Goal: Information Seeking & Learning: Find contact information

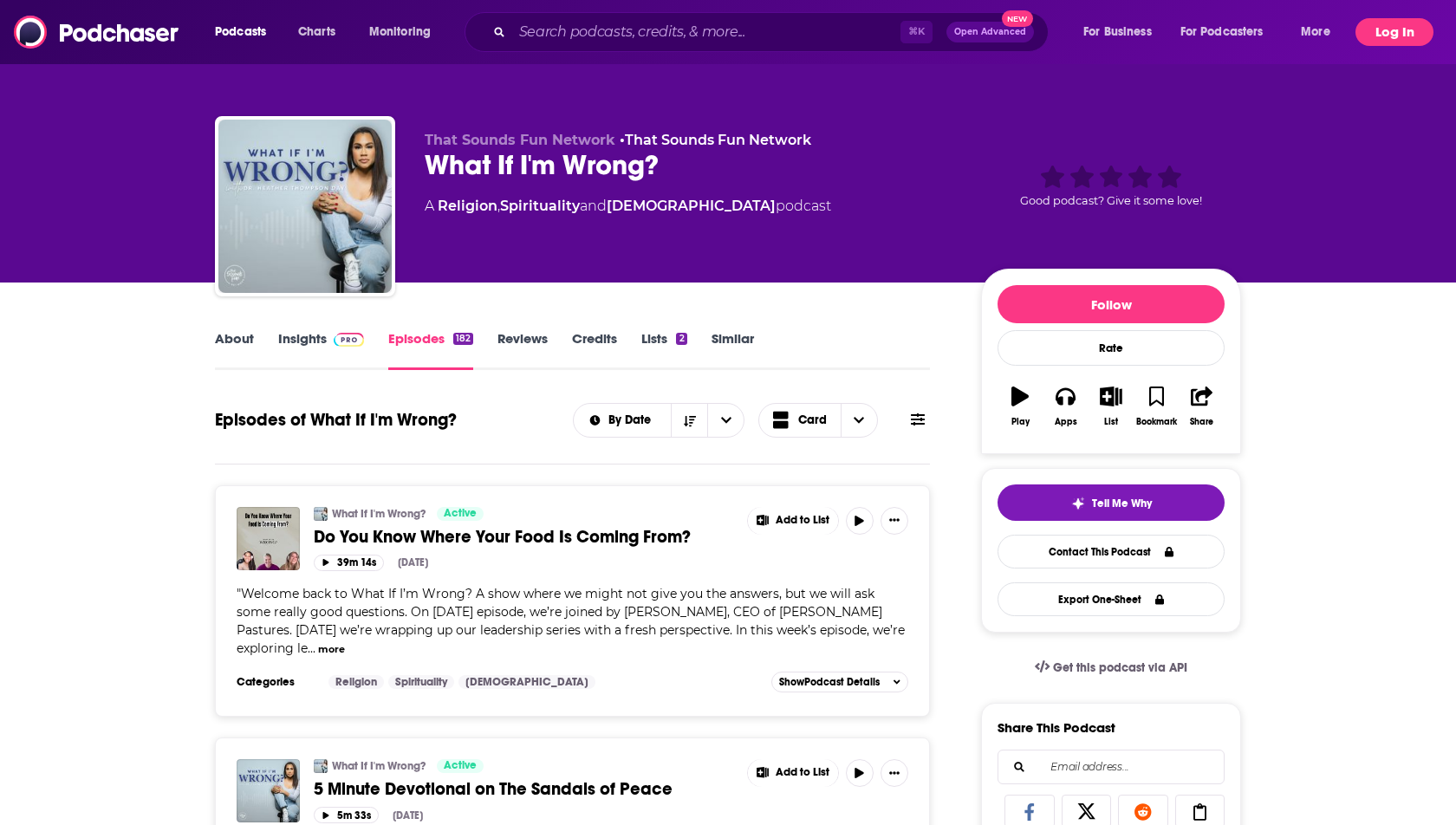
click at [1411, 31] on button "Log In" at bounding box center [1395, 31] width 78 height 28
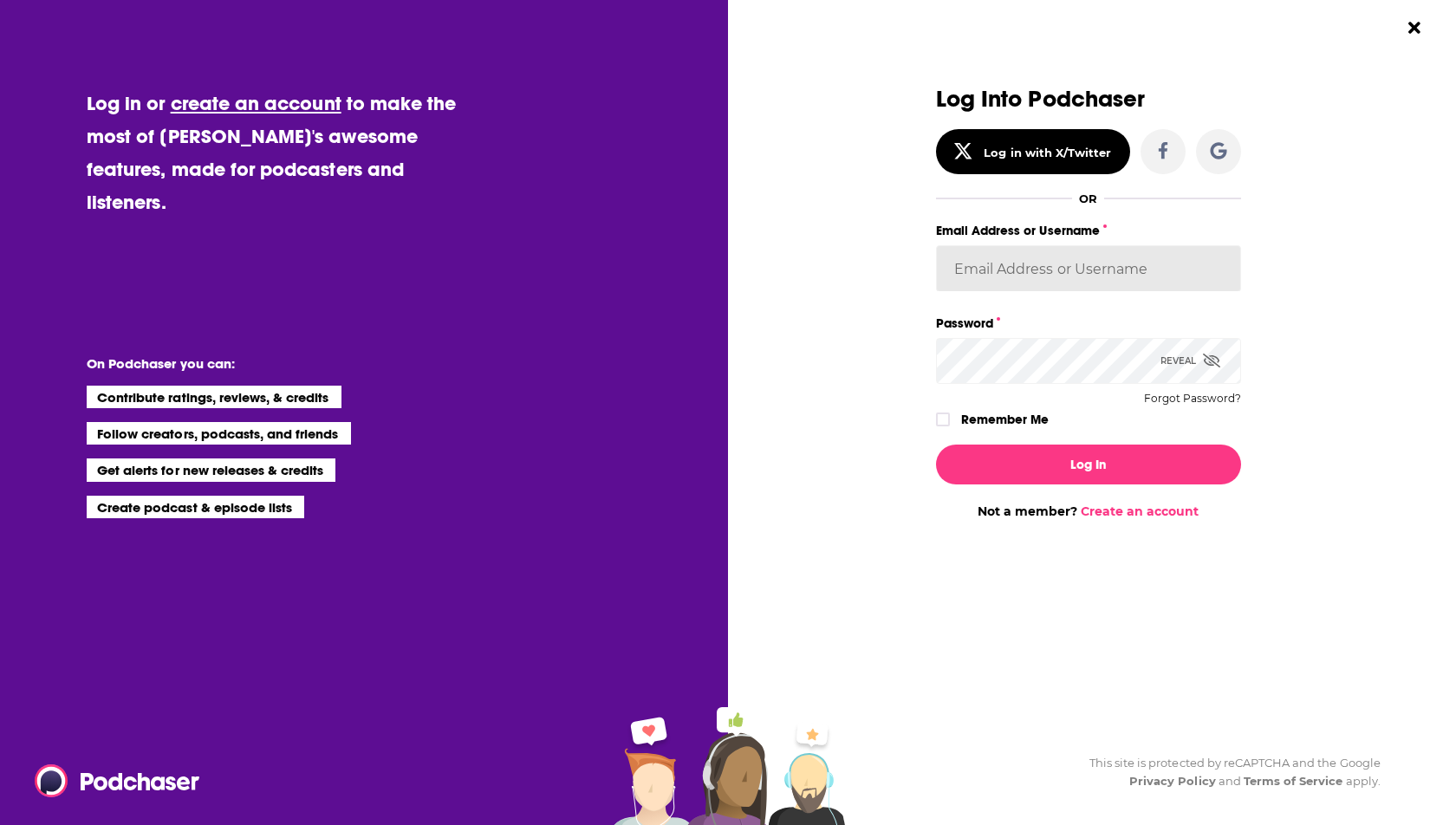
click at [1044, 273] on input "Email Address or Username" at bounding box center [1088, 268] width 305 height 47
type input "[PERSON_NAME].[PERSON_NAME]"
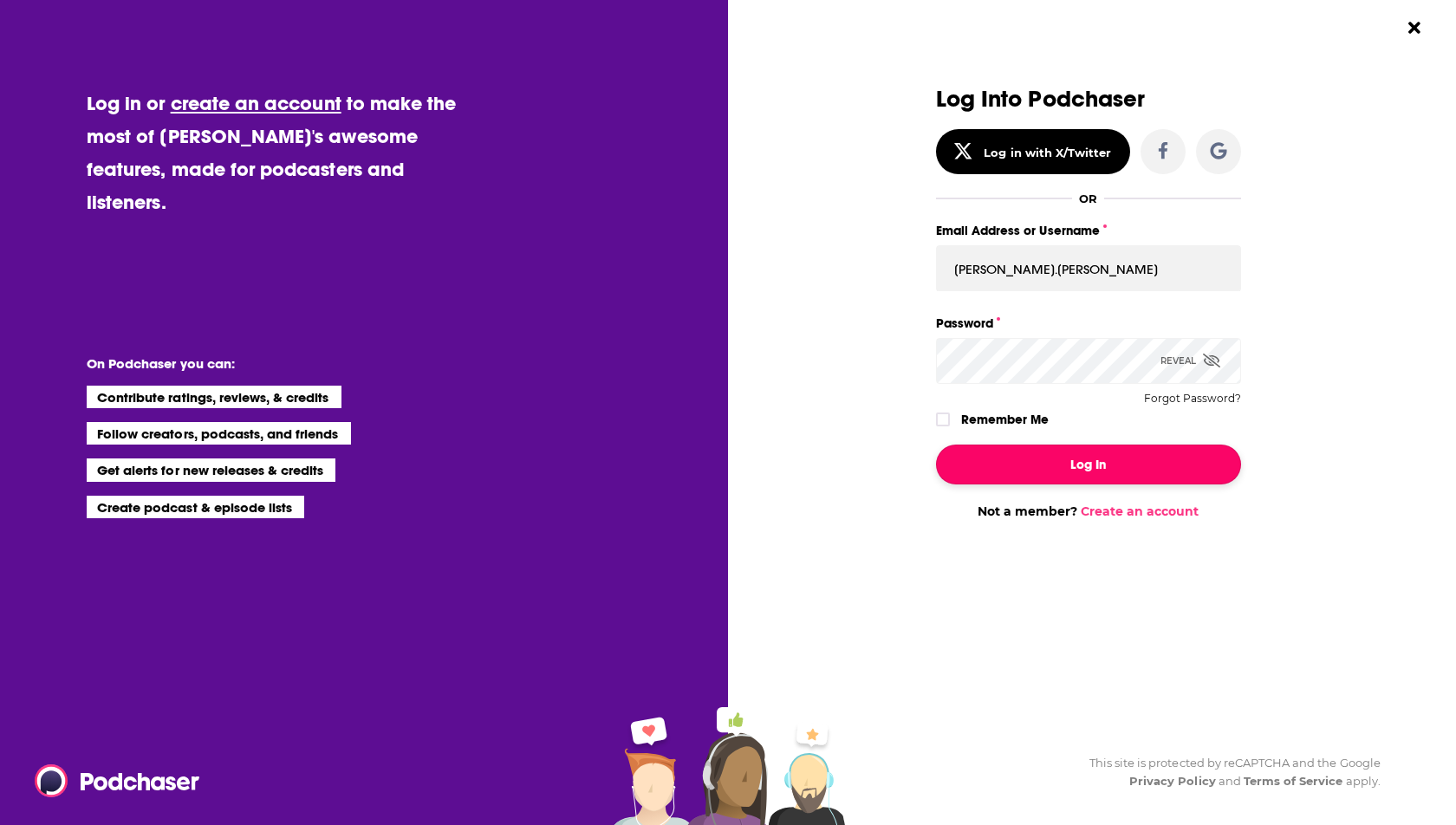
click at [1082, 469] on button "Log In" at bounding box center [1088, 465] width 305 height 40
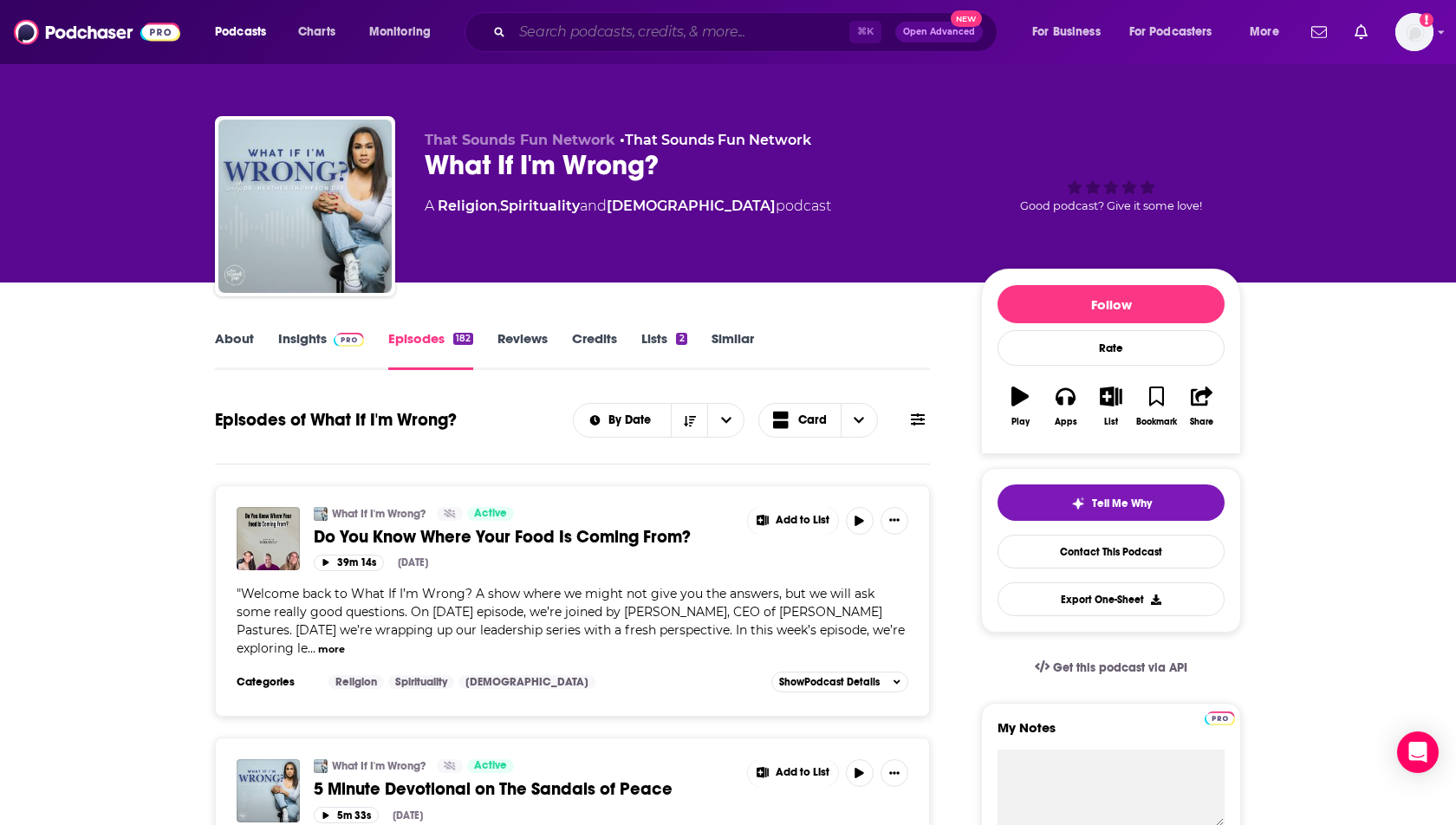
click at [585, 40] on input "Search podcasts, credits, & more..." at bounding box center [681, 31] width 338 height 28
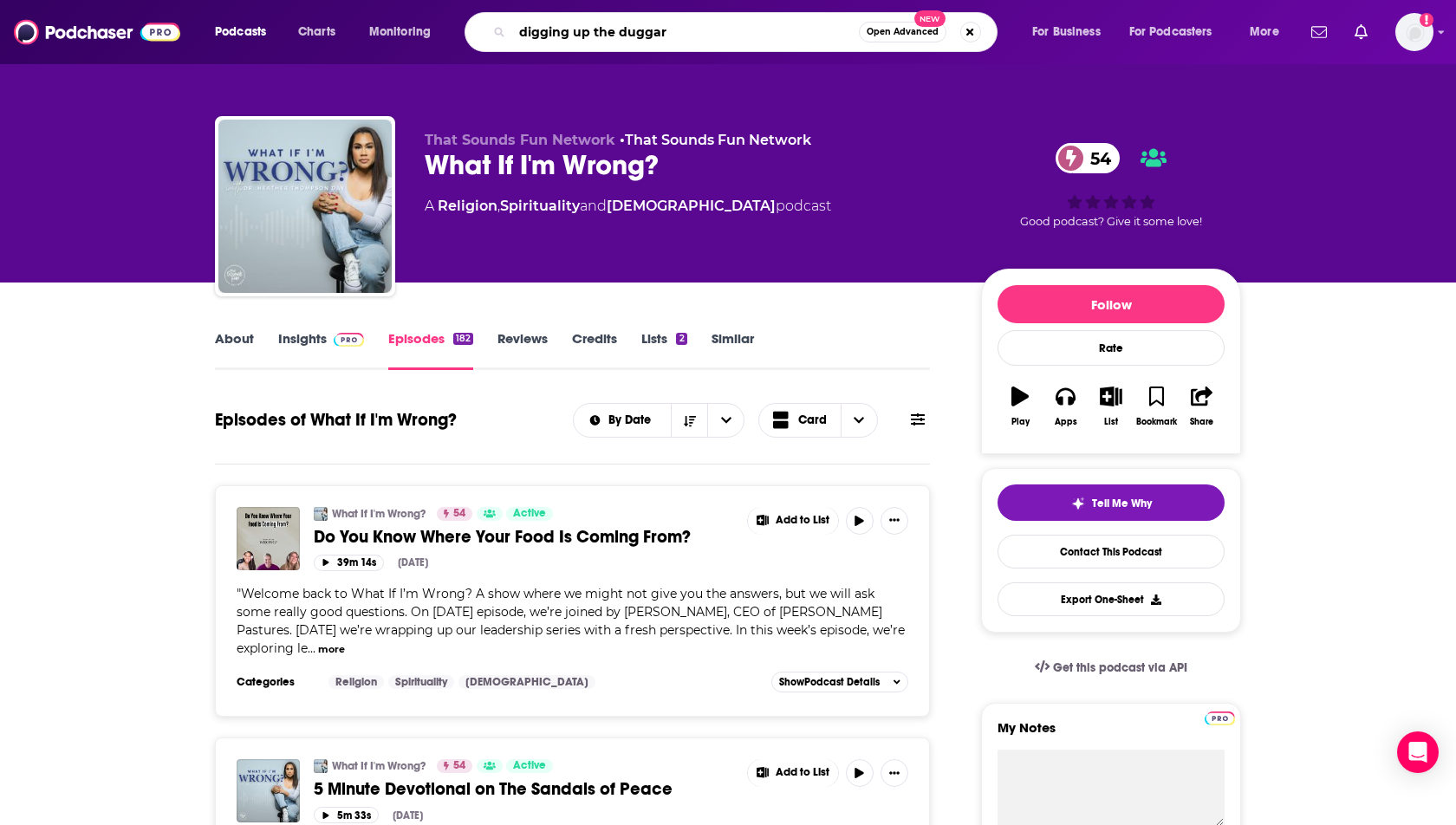
type input "digging up the [PERSON_NAME]"
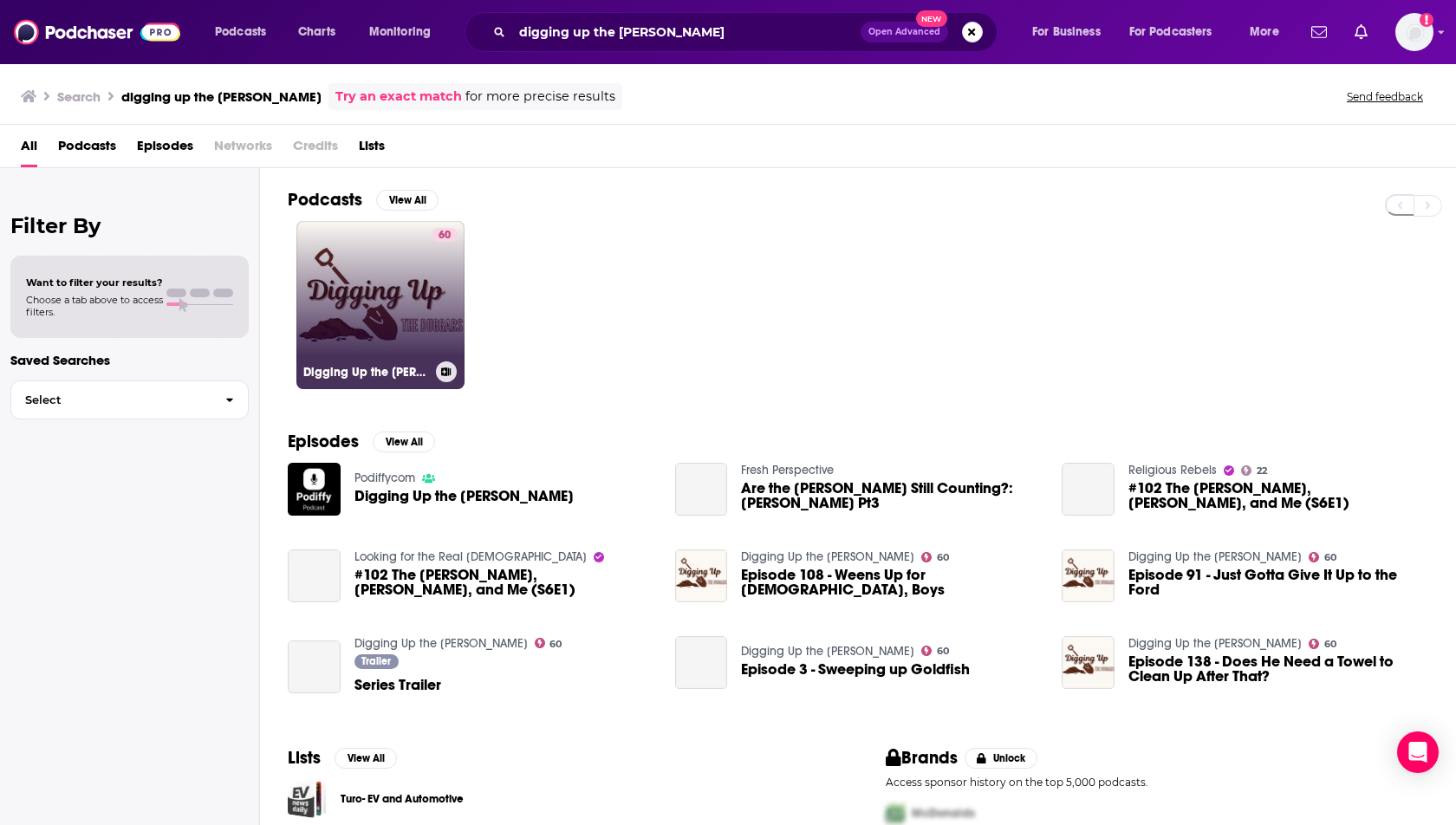
click at [366, 274] on link "60 Digging Up the [PERSON_NAME]" at bounding box center [380, 304] width 168 height 168
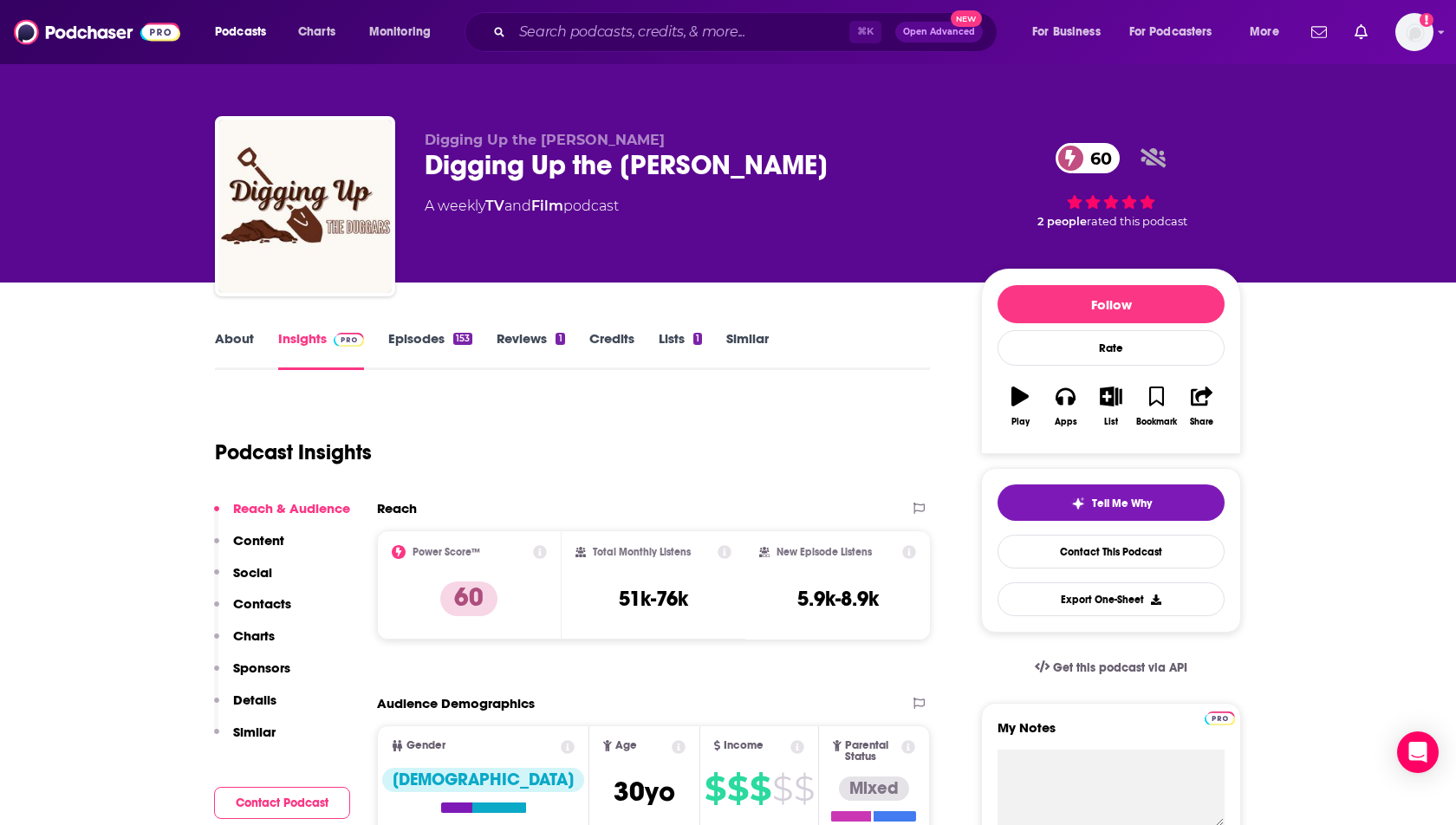
click at [245, 596] on p "Contacts" at bounding box center [262, 603] width 58 height 16
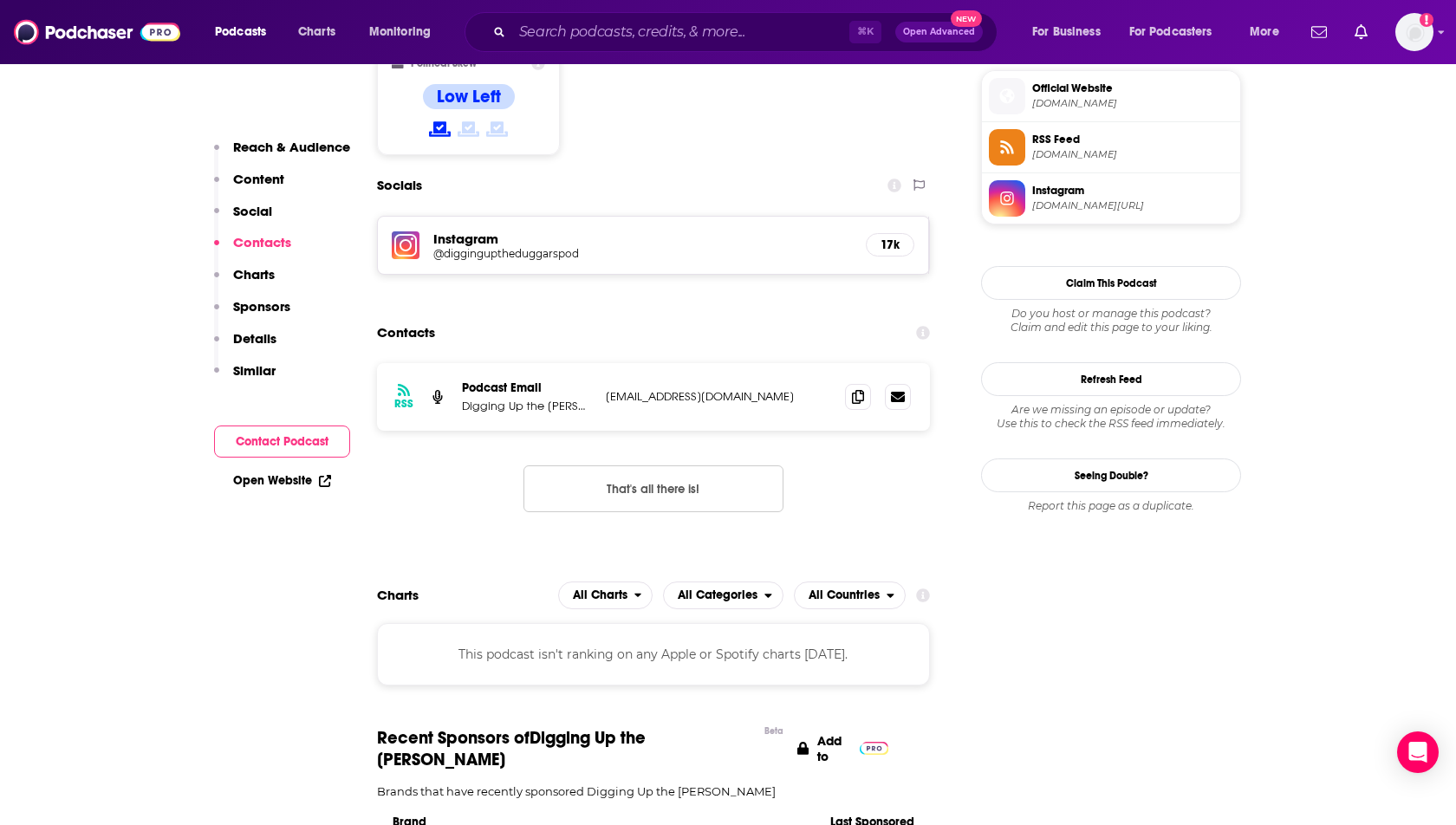
scroll to position [1404, 0]
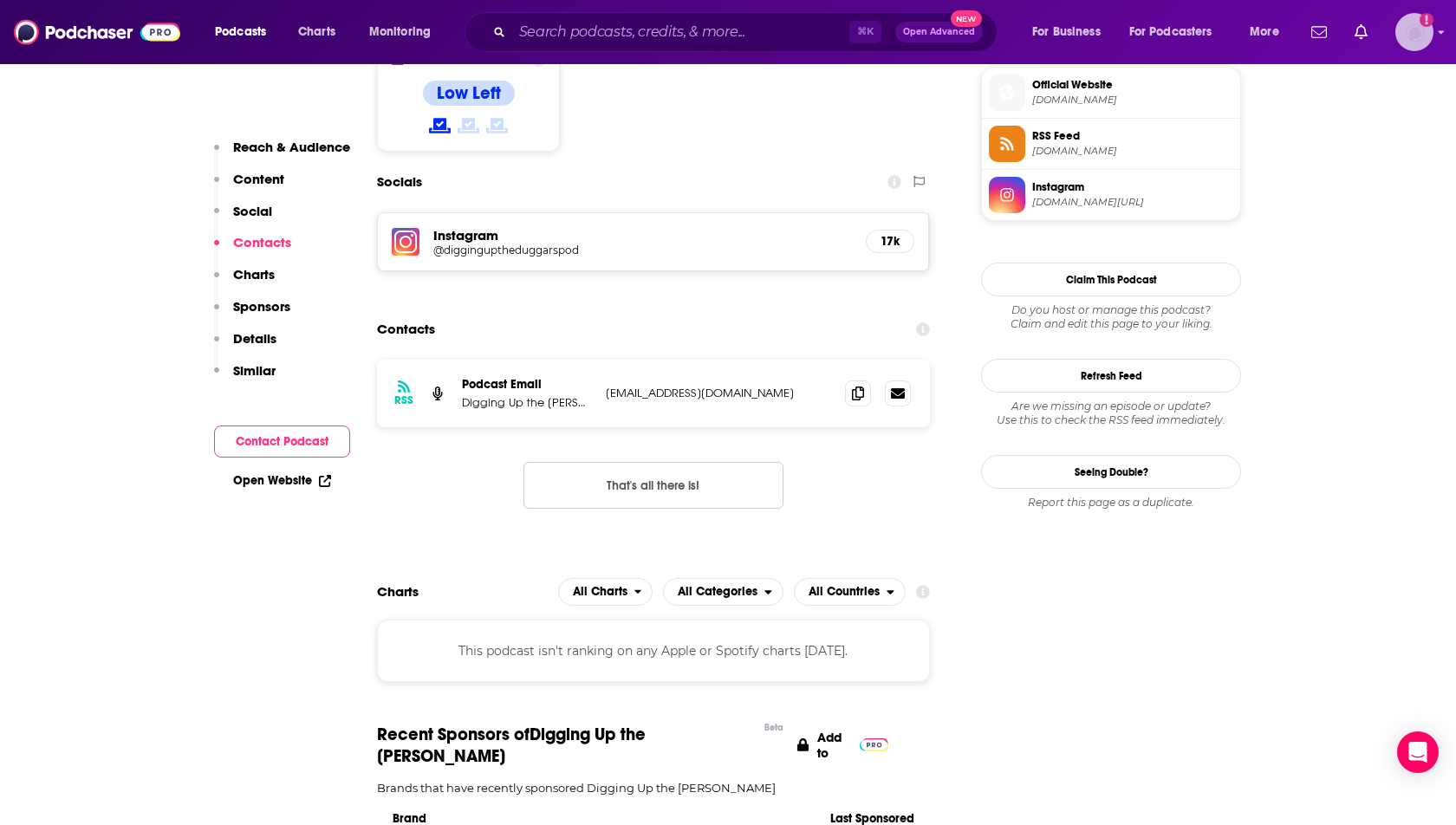
click at [1406, 33] on img "Logged in as heidi.egloff" at bounding box center [1415, 32] width 38 height 38
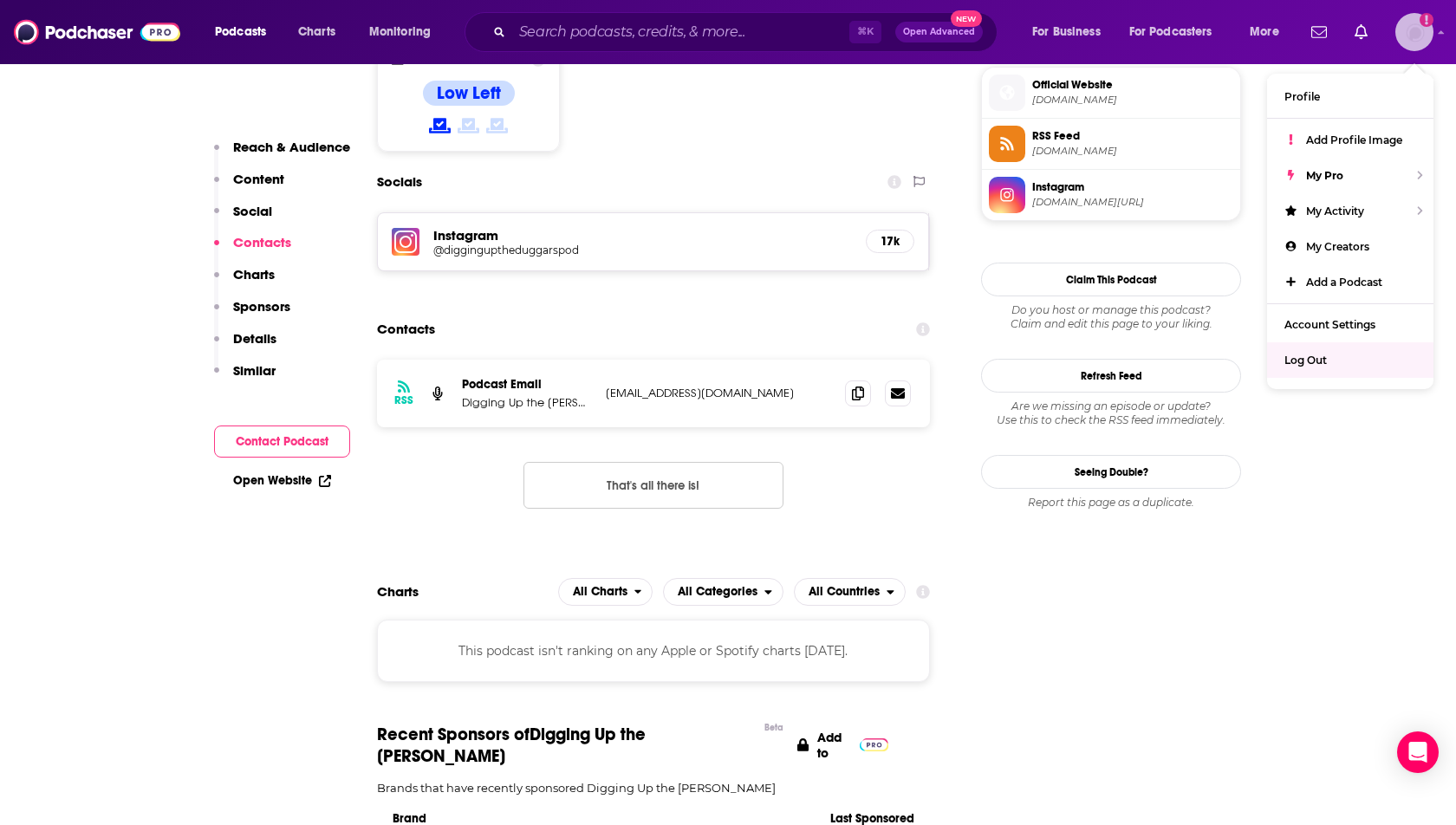
click at [1311, 354] on span "Log Out" at bounding box center [1306, 360] width 43 height 13
